Goal: Task Accomplishment & Management: Use online tool/utility

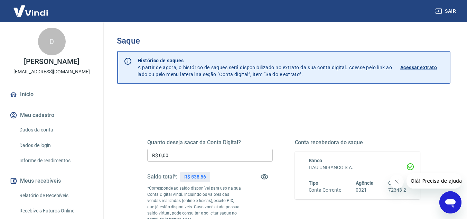
click at [170, 157] on input "R$ 0,00" at bounding box center [209, 155] width 125 height 13
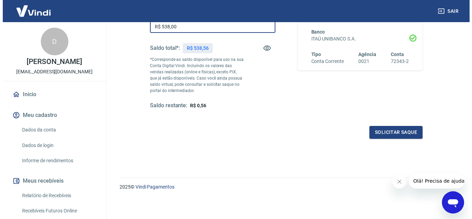
scroll to position [129, 0]
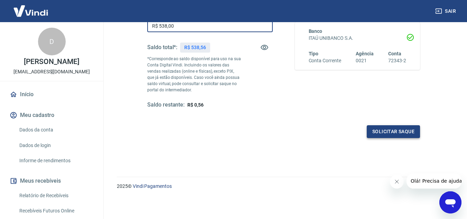
type input "R$ 538,00"
click at [384, 136] on button "Solicitar saque" at bounding box center [393, 131] width 53 height 13
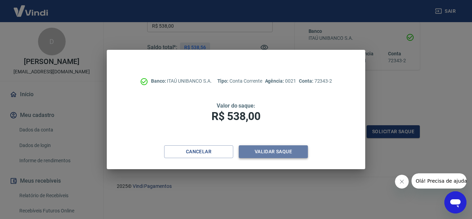
click at [266, 153] on button "Validar saque" at bounding box center [273, 151] width 69 height 13
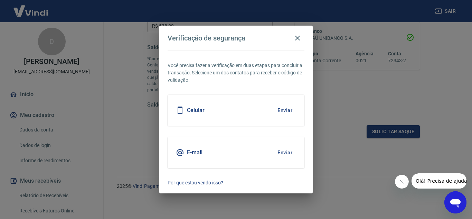
click at [283, 153] on button "Enviar" at bounding box center [285, 152] width 22 height 15
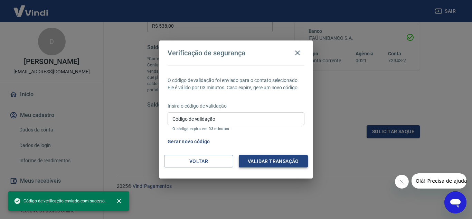
click at [277, 164] on button "Validar transação" at bounding box center [273, 161] width 69 height 13
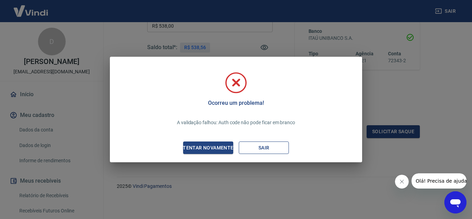
click at [271, 147] on button "Sair" at bounding box center [264, 147] width 50 height 13
